Goal: Information Seeking & Learning: Learn about a topic

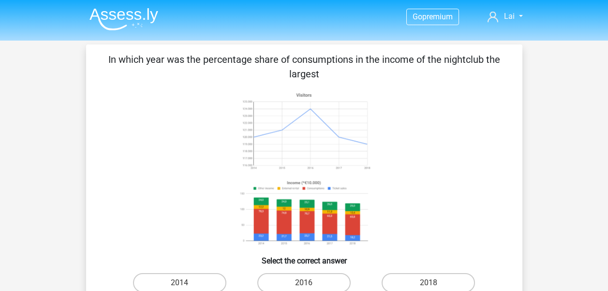
scroll to position [44, 0]
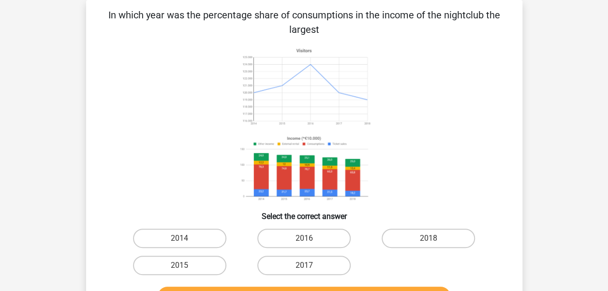
drag, startPoint x: 406, startPoint y: 83, endPoint x: 478, endPoint y: 45, distance: 81.7
click at [478, 45] on icon at bounding box center [304, 124] width 390 height 160
click at [157, 14] on p "In which year was the percentage share of consumptions in the income of the nig…" at bounding box center [304, 22] width 405 height 29
drag, startPoint x: 215, startPoint y: 16, endPoint x: 233, endPoint y: 16, distance: 17.9
click at [233, 16] on p "In which year was the percentage share of consumptions in the income of the nig…" at bounding box center [304, 22] width 405 height 29
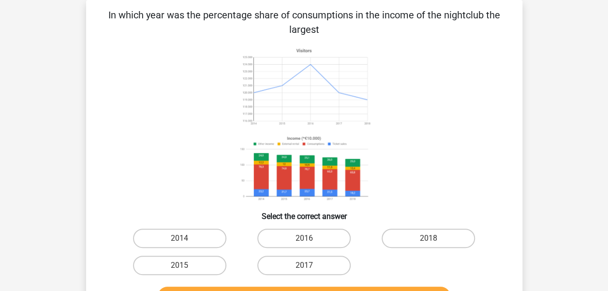
drag, startPoint x: 233, startPoint y: 16, endPoint x: 205, endPoint y: 38, distance: 35.5
click at [205, 38] on div "In which year was the percentage share of consumptions in the income of the nig…" at bounding box center [304, 159] width 428 height 303
drag, startPoint x: 306, startPoint y: 15, endPoint x: 330, endPoint y: 15, distance: 23.2
click at [330, 15] on p "In which year was the percentage share of consumptions in the income of the nig…" at bounding box center [304, 22] width 405 height 29
drag, startPoint x: 330, startPoint y: 15, endPoint x: 282, endPoint y: 38, distance: 52.3
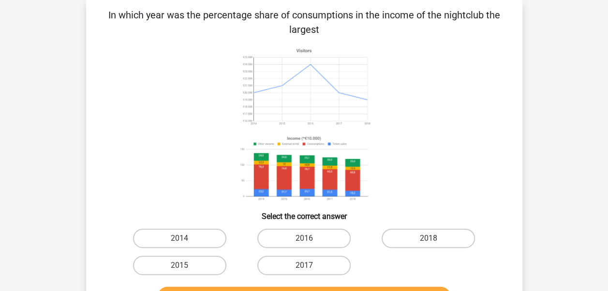
click at [282, 38] on div "In which year was the percentage share of consumptions in the income of the nig…" at bounding box center [304, 159] width 428 height 303
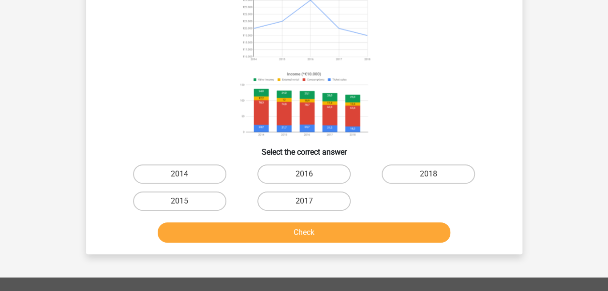
scroll to position [141, 0]
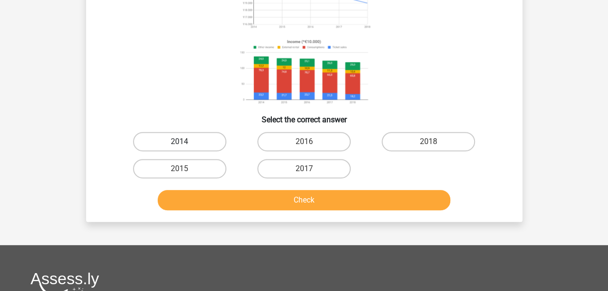
click at [197, 139] on label "2014" at bounding box center [179, 141] width 93 height 19
click at [186, 142] on input "2014" at bounding box center [182, 145] width 6 height 6
radio input "true"
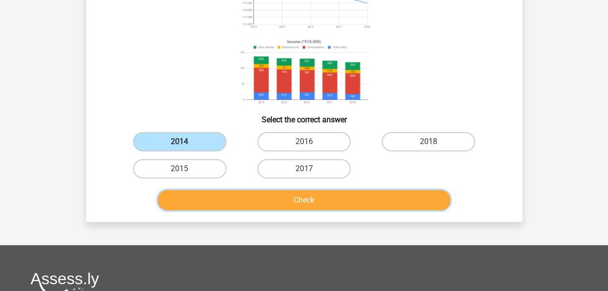
click at [330, 206] on button "Check" at bounding box center [304, 200] width 292 height 20
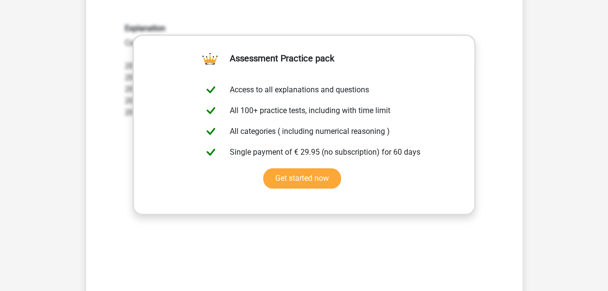
scroll to position [431, 0]
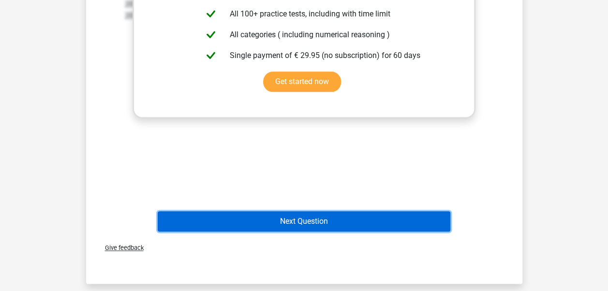
click at [272, 224] on button "Next Question" at bounding box center [304, 221] width 292 height 20
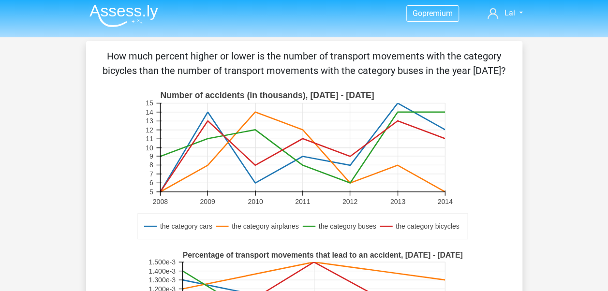
scroll to position [0, 0]
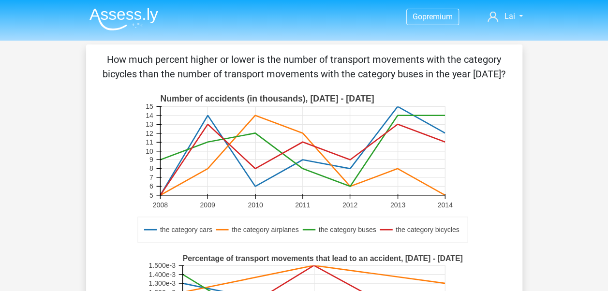
drag, startPoint x: 110, startPoint y: 56, endPoint x: 514, endPoint y: 73, distance: 403.9
click at [514, 73] on div "How much percent higher or lower is the number of transport movements with the …" at bounding box center [304, 283] width 428 height 463
drag, startPoint x: 514, startPoint y: 73, endPoint x: 443, endPoint y: 73, distance: 71.1
copy p "How much percent higher or lower is the number of transport movements with the …"
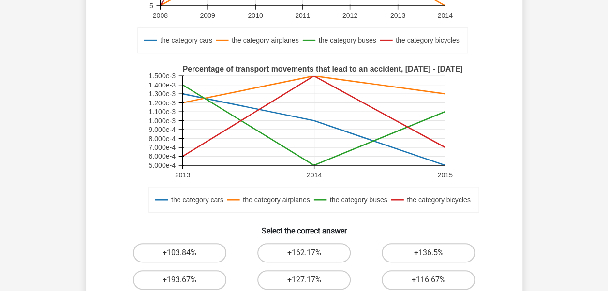
scroll to position [145, 0]
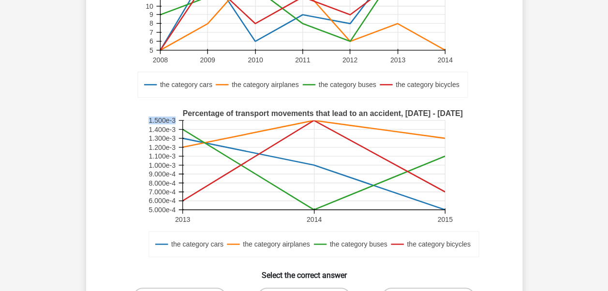
drag, startPoint x: 148, startPoint y: 121, endPoint x: 174, endPoint y: 120, distance: 25.6
click at [174, 120] on text "1.500e-3" at bounding box center [161, 120] width 27 height 8
drag, startPoint x: 174, startPoint y: 120, endPoint x: 169, endPoint y: 118, distance: 5.2
copy text "1.500e-3"
drag, startPoint x: 151, startPoint y: 130, endPoint x: 160, endPoint y: 129, distance: 9.7
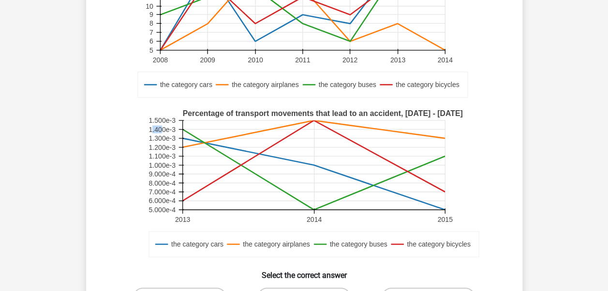
click at [160, 129] on text "1.400e-3" at bounding box center [161, 130] width 27 height 8
drag, startPoint x: 160, startPoint y: 129, endPoint x: 155, endPoint y: 130, distance: 5.8
click at [155, 130] on text "1.400e-3" at bounding box center [161, 130] width 27 height 8
drag, startPoint x: 149, startPoint y: 128, endPoint x: 174, endPoint y: 127, distance: 25.1
click at [174, 127] on text "1.400e-3" at bounding box center [161, 130] width 27 height 8
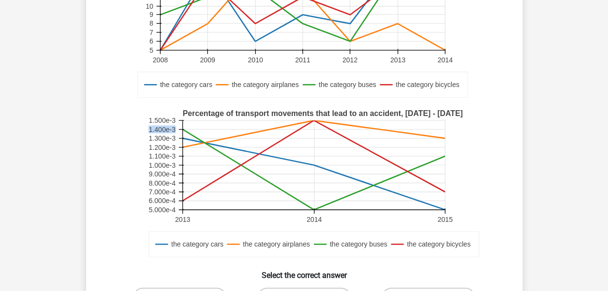
drag, startPoint x: 174, startPoint y: 127, endPoint x: 163, endPoint y: 129, distance: 10.8
copy text "1.400e-3"
drag, startPoint x: 149, startPoint y: 121, endPoint x: 175, endPoint y: 120, distance: 26.1
click at [175, 120] on text "1.500e-3" at bounding box center [161, 120] width 27 height 8
drag, startPoint x: 175, startPoint y: 120, endPoint x: 167, endPoint y: 121, distance: 8.2
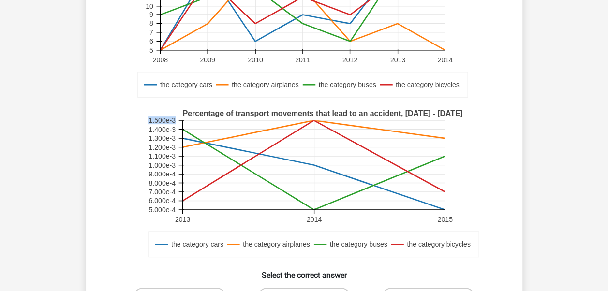
copy text "1.500e-3"
drag, startPoint x: 148, startPoint y: 159, endPoint x: 173, endPoint y: 155, distance: 25.0
click at [173, 155] on text "1.100e-3" at bounding box center [161, 156] width 27 height 8
copy text "1.100e-3"
drag, startPoint x: 149, startPoint y: 164, endPoint x: 175, endPoint y: 163, distance: 25.6
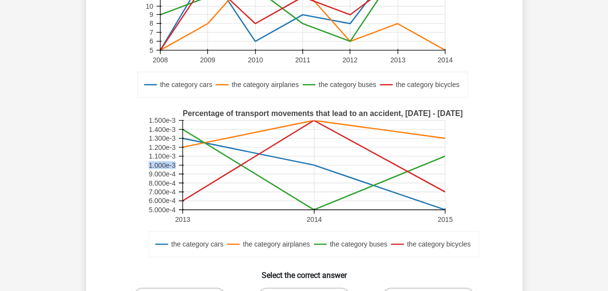
click at [175, 163] on text "1.000e-3" at bounding box center [161, 165] width 27 height 8
drag, startPoint x: 175, startPoint y: 163, endPoint x: 169, endPoint y: 165, distance: 6.0
copy text "1.000e-3"
drag, startPoint x: 148, startPoint y: 174, endPoint x: 176, endPoint y: 172, distance: 28.1
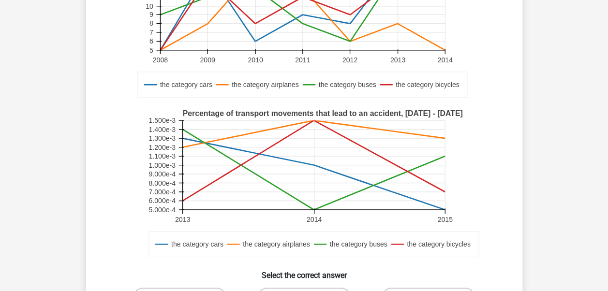
click at [176, 172] on rect at bounding box center [304, 184] width 319 height 160
click at [161, 175] on text "9.000e-4" at bounding box center [161, 174] width 27 height 8
drag, startPoint x: 149, startPoint y: 173, endPoint x: 174, endPoint y: 173, distance: 25.6
click at [174, 173] on text "9.000e-4" at bounding box center [161, 174] width 27 height 8
drag, startPoint x: 174, startPoint y: 173, endPoint x: 168, endPoint y: 173, distance: 6.3
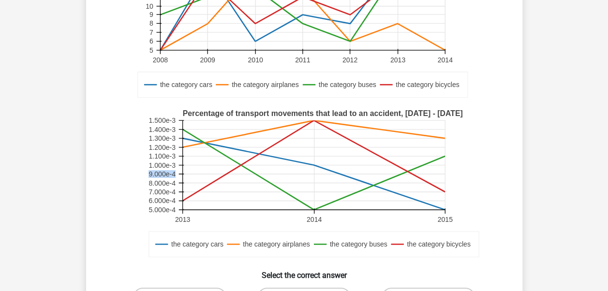
copy text "9.000e-4"
drag, startPoint x: 150, startPoint y: 210, endPoint x: 173, endPoint y: 209, distance: 23.2
click at [173, 209] on text "5.000e-4" at bounding box center [161, 210] width 27 height 8
copy text "5.000e-4"
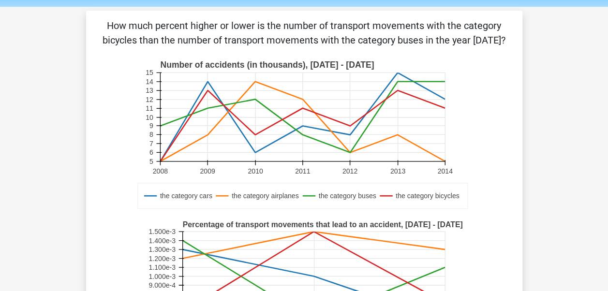
scroll to position [0, 0]
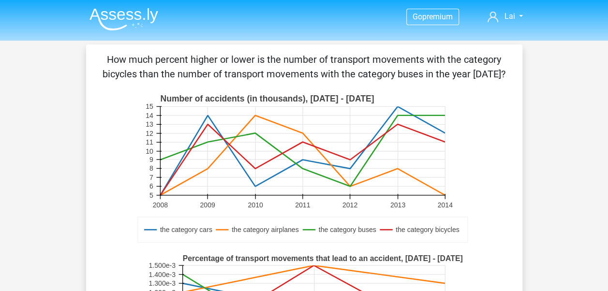
drag, startPoint x: 106, startPoint y: 59, endPoint x: 508, endPoint y: 76, distance: 401.5
click at [508, 76] on div "How much percent higher or lower is the number of transport movements with the …" at bounding box center [304, 283] width 428 height 463
drag, startPoint x: 508, startPoint y: 76, endPoint x: 482, endPoint y: 75, distance: 25.2
copy p "How much percent higher or lower is the number of transport movements with the …"
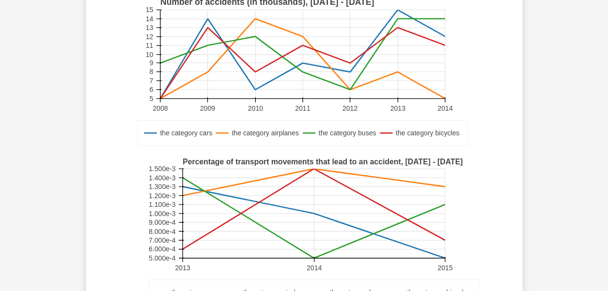
scroll to position [145, 0]
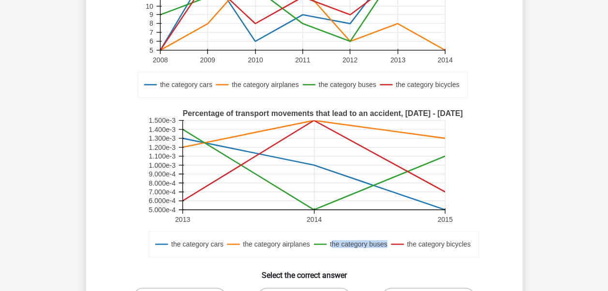
drag, startPoint x: 330, startPoint y: 244, endPoint x: 387, endPoint y: 246, distance: 56.6
click at [387, 246] on text "the category buses" at bounding box center [358, 244] width 58 height 8
drag, startPoint x: 387, startPoint y: 246, endPoint x: 382, endPoint y: 243, distance: 5.5
click at [335, 241] on text "the category buses" at bounding box center [358, 244] width 58 height 8
drag, startPoint x: 149, startPoint y: 128, endPoint x: 174, endPoint y: 127, distance: 24.7
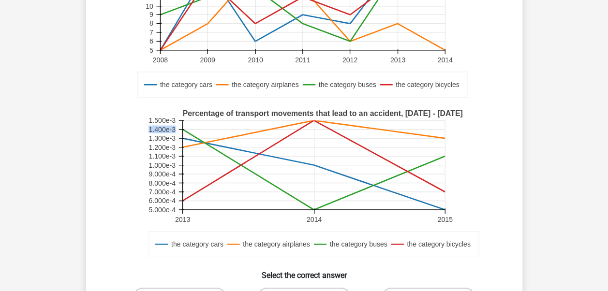
click at [174, 127] on text "1.400e-3" at bounding box center [161, 130] width 27 height 8
drag, startPoint x: 407, startPoint y: 245, endPoint x: 470, endPoint y: 247, distance: 62.9
click at [470, 247] on text "the category bicycles" at bounding box center [437, 244] width 63 height 8
drag, startPoint x: 470, startPoint y: 247, endPoint x: 458, endPoint y: 247, distance: 11.6
drag, startPoint x: 148, startPoint y: 199, endPoint x: 174, endPoint y: 198, distance: 25.2
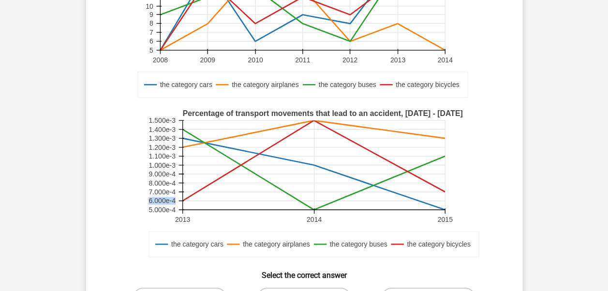
click at [174, 198] on text "6.000e-4" at bounding box center [161, 201] width 27 height 8
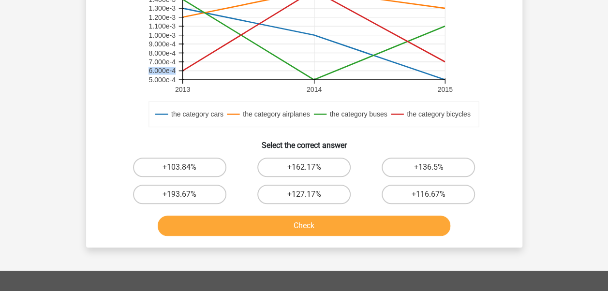
scroll to position [290, 0]
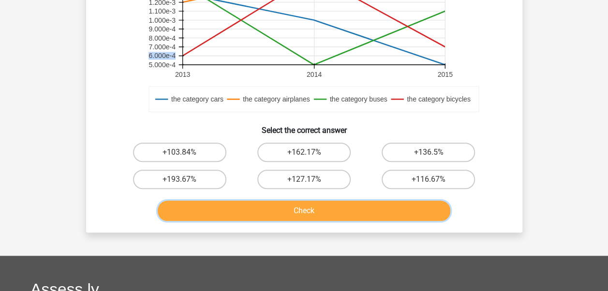
click at [251, 209] on button "Check" at bounding box center [304, 211] width 292 height 20
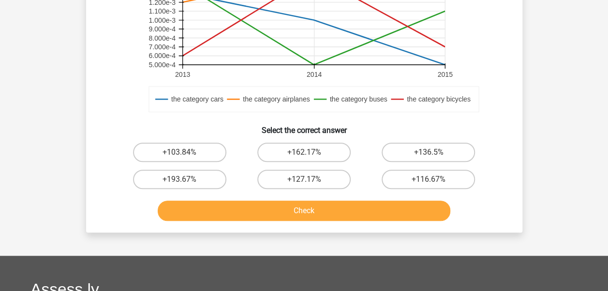
click at [371, 125] on h6 "Select the correct answer" at bounding box center [304, 126] width 405 height 17
click at [450, 154] on label "+136.5%" at bounding box center [427, 152] width 93 height 19
click at [435, 154] on input "+136.5%" at bounding box center [431, 155] width 6 height 6
radio input "true"
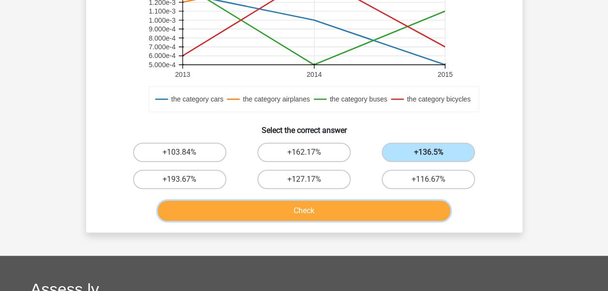
click at [318, 211] on button "Check" at bounding box center [304, 211] width 292 height 20
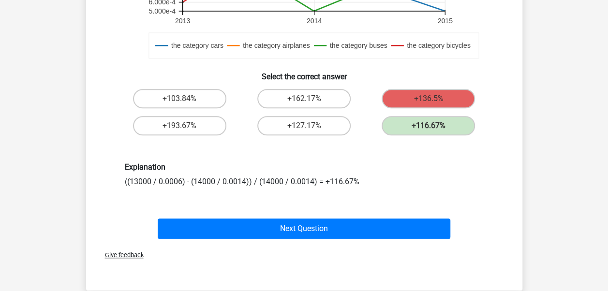
scroll to position [349, 0]
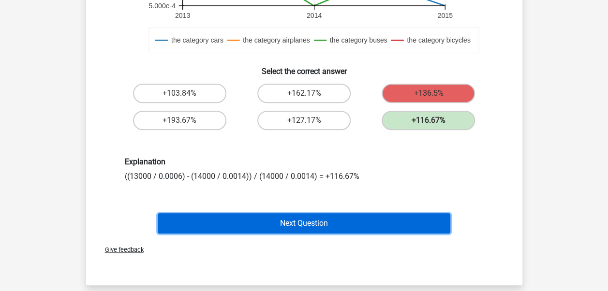
click at [310, 221] on button "Next Question" at bounding box center [304, 223] width 292 height 20
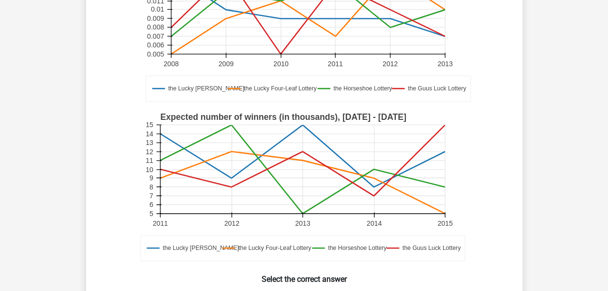
scroll to position [0, 0]
